Goal: Information Seeking & Learning: Check status

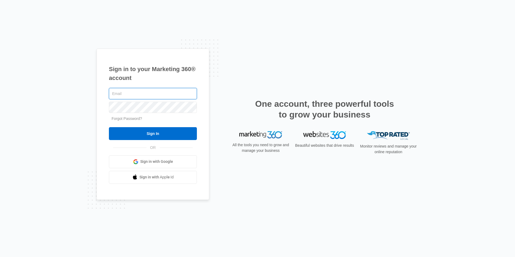
type input "[EMAIL_ADDRESS][DOMAIN_NAME]"
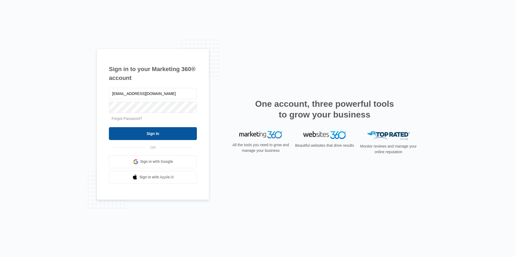
click at [161, 136] on input "Sign In" at bounding box center [153, 133] width 88 height 13
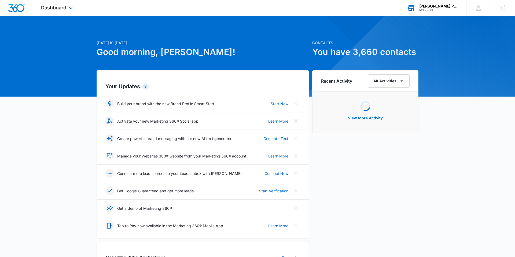
click at [434, 6] on div "[PERSON_NAME] Paving" at bounding box center [438, 6] width 39 height 4
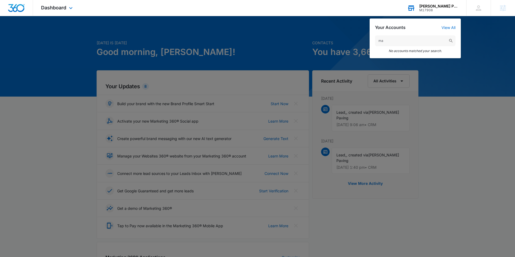
type input "m"
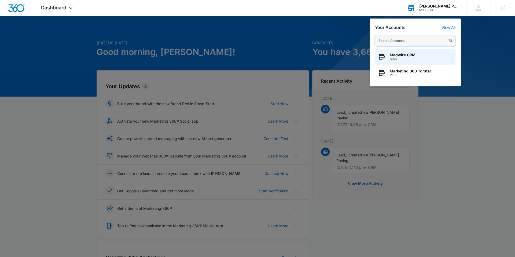
click at [402, 40] on input "text" at bounding box center [415, 40] width 80 height 11
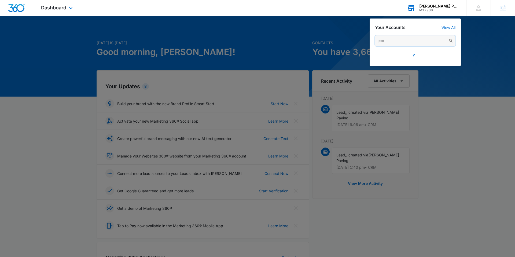
type input "pool"
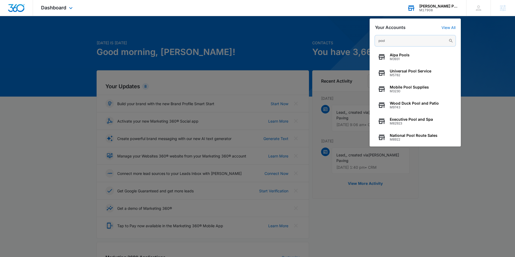
click at [405, 38] on input "pool" at bounding box center [415, 40] width 80 height 11
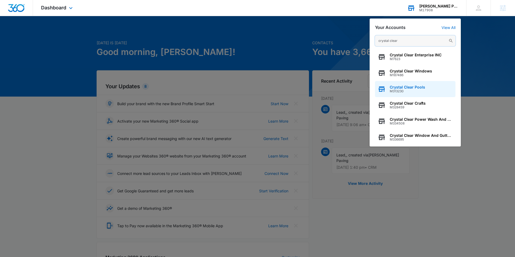
type input "crystal clear"
click at [406, 86] on span "Crystal Clear Pools" at bounding box center [407, 87] width 35 height 4
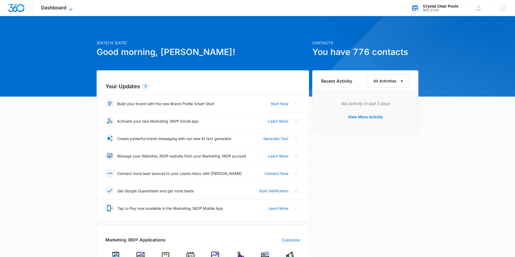
click at [55, 8] on span "Dashboard" at bounding box center [53, 8] width 25 height 6
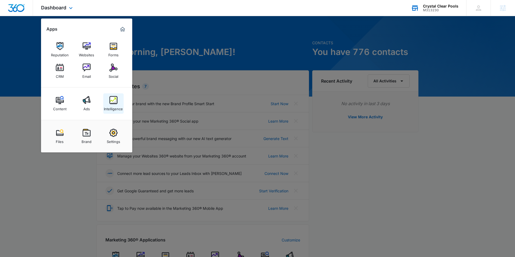
click at [111, 98] on img at bounding box center [113, 100] width 8 height 8
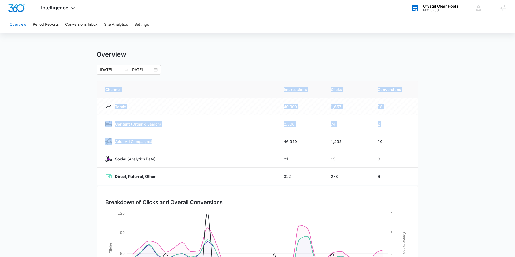
drag, startPoint x: 307, startPoint y: 137, endPoint x: 475, endPoint y: 111, distance: 170.4
click at [476, 111] on main "Overview [DATE] [DATE] Channel Impressions Clicks Conversions Totals 49,900 1,6…" at bounding box center [257, 191] width 515 height 282
click at [468, 113] on main "Overview [DATE] [DATE] Channel Impressions Clicks Conversions Totals 49,900 1,6…" at bounding box center [257, 191] width 515 height 282
drag, startPoint x: 446, startPoint y: 132, endPoint x: 353, endPoint y: 101, distance: 97.8
click at [357, 101] on main "Overview [DATE] [DATE] Channel Impressions Clicks Conversions Totals 49,900 1,6…" at bounding box center [257, 191] width 515 height 282
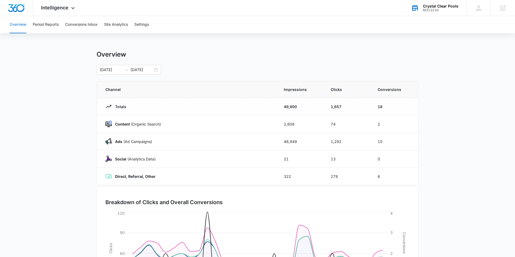
drag, startPoint x: 125, startPoint y: 46, endPoint x: 98, endPoint y: 41, distance: 27.6
click at [113, 45] on div "Overview Period Reports Conversions Inbox Site Analytics Settings Overview [DAT…" at bounding box center [257, 174] width 515 height 316
drag, startPoint x: 58, startPoint y: 7, endPoint x: 109, endPoint y: 117, distance: 121.6
click at [58, 8] on span "Intelligence" at bounding box center [54, 8] width 27 height 6
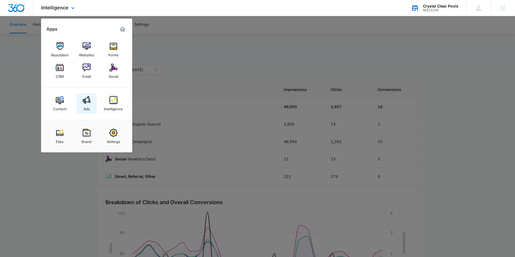
click at [85, 101] on img at bounding box center [87, 100] width 8 height 8
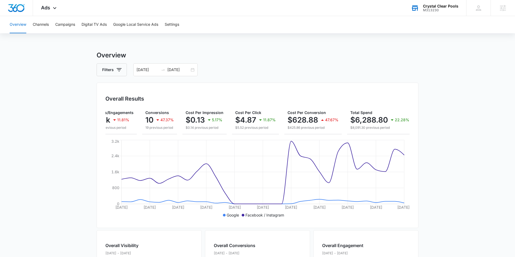
scroll to position [0, 70]
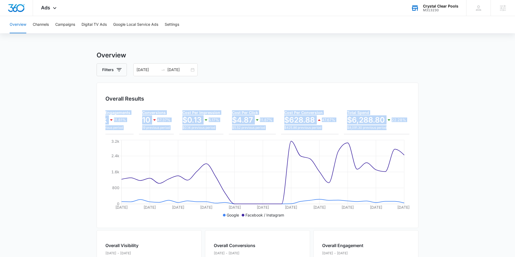
drag, startPoint x: 285, startPoint y: 99, endPoint x: 321, endPoint y: 135, distance: 51.2
click at [321, 135] on div "Overall Results Impressions 46.9k 18.04% 57.3k previous period Clicks/Engagemen…" at bounding box center [258, 155] width 322 height 145
click at [485, 138] on main "Overview Filters [DATE] [DATE] Overall Results Impressions 46.9k 18.04% 57.3k p…" at bounding box center [257, 242] width 515 height 385
drag, startPoint x: 290, startPoint y: 116, endPoint x: 246, endPoint y: 105, distance: 45.1
click at [246, 105] on main "Overview Filters [DATE] [DATE] Overall Results Impressions 46.9k 18.04% 57.3k p…" at bounding box center [257, 242] width 515 height 385
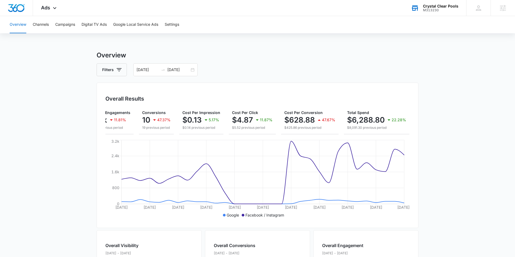
click at [262, 85] on div "Overall Results Impressions 46.9k 18.04% 57.3k previous period Clicks/Engagemen…" at bounding box center [258, 155] width 322 height 145
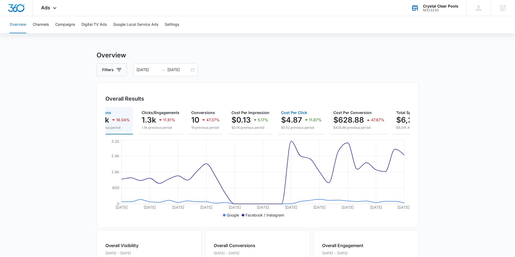
scroll to position [0, 20]
drag, startPoint x: 331, startPoint y: 127, endPoint x: 382, endPoint y: 135, distance: 51.4
click at [348, 138] on div "Impressions 46.9k 18.04% 57.3k previous period Clicks/Engagements 1.3k 11.81% 1…" at bounding box center [257, 163] width 304 height 112
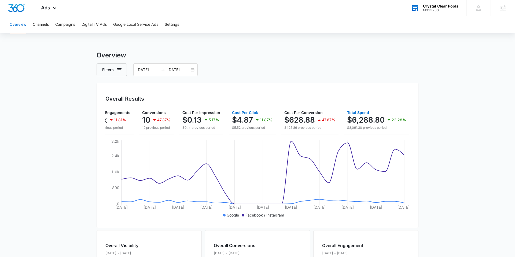
scroll to position [0, 0]
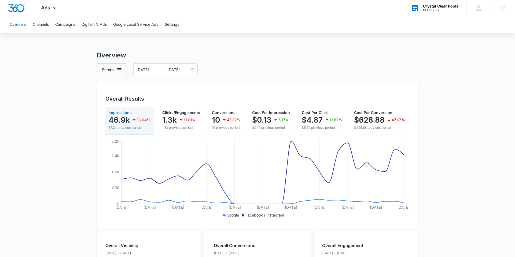
drag, startPoint x: 47, startPoint y: 6, endPoint x: 58, endPoint y: 20, distance: 17.6
click at [47, 6] on span "Ads" at bounding box center [45, 8] width 9 height 6
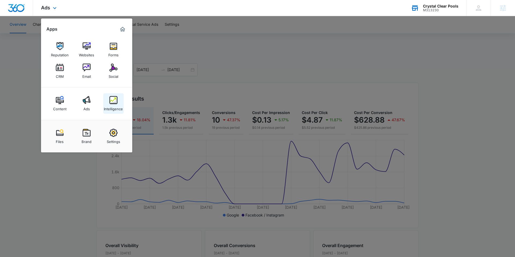
click at [112, 98] on img at bounding box center [113, 100] width 8 height 8
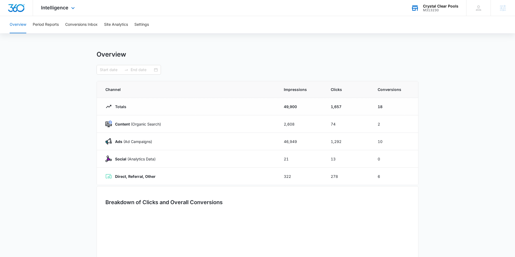
type input "[DATE]"
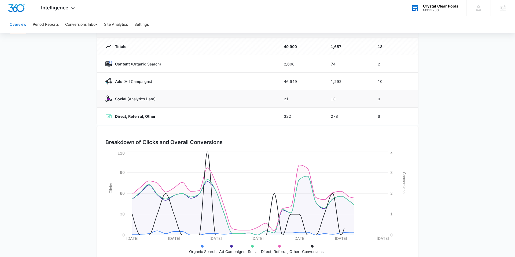
scroll to position [75, 0]
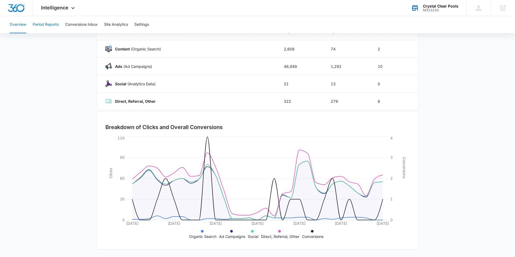
click at [51, 25] on button "Period Reports" at bounding box center [46, 24] width 26 height 17
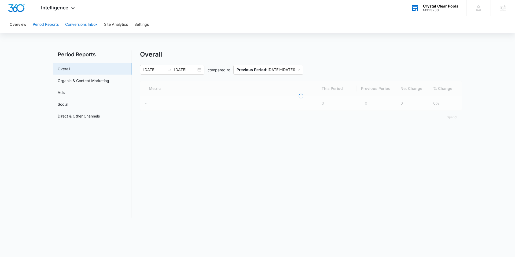
click at [87, 24] on button "Conversions Inbox" at bounding box center [81, 24] width 32 height 17
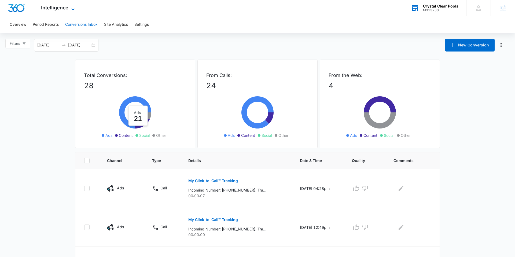
click at [59, 9] on span "Intelligence" at bounding box center [54, 8] width 27 height 6
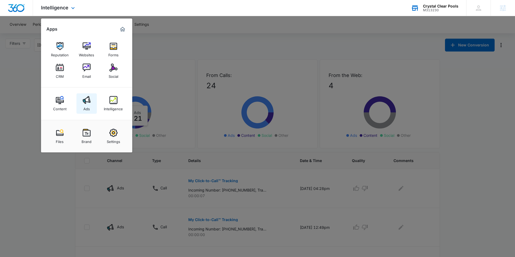
click at [83, 106] on div "Ads" at bounding box center [86, 107] width 6 height 7
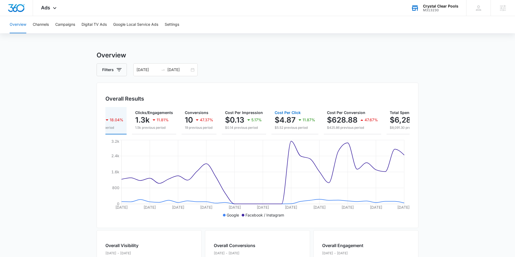
scroll to position [0, 18]
